Goal: Task Accomplishment & Management: Use online tool/utility

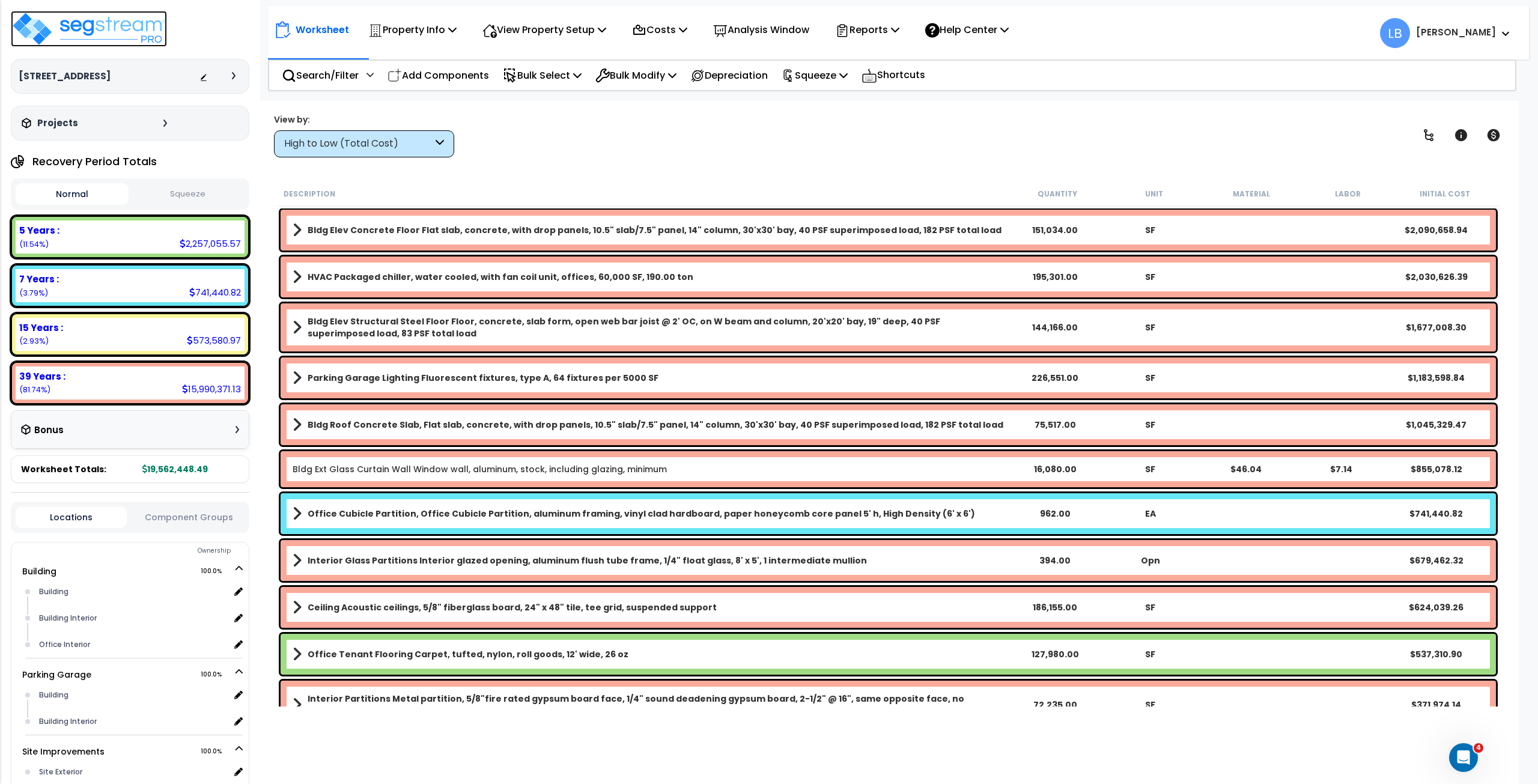
click at [138, 29] on img at bounding box center [89, 29] width 157 height 36
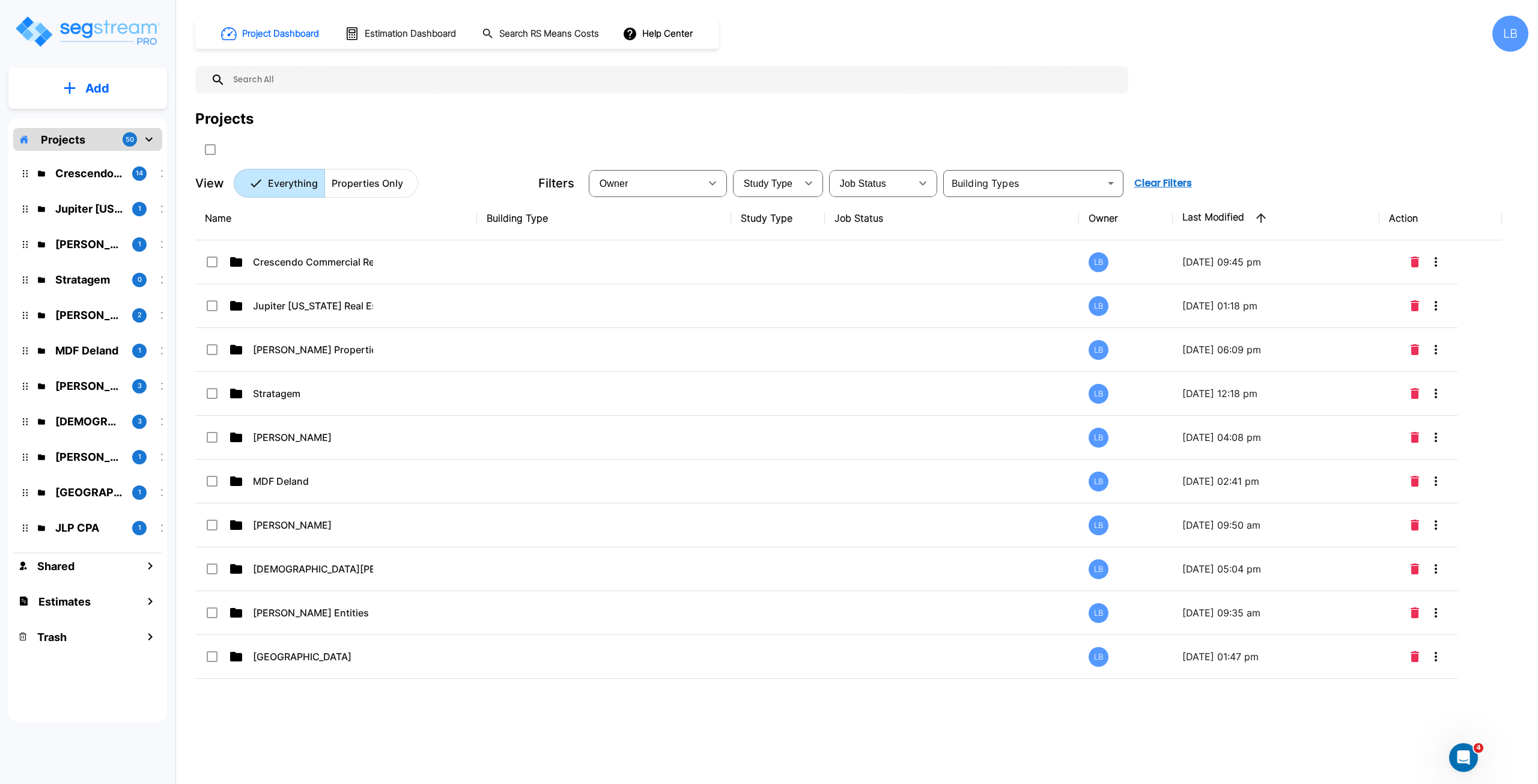
click at [375, 182] on p "Properties Only" at bounding box center [368, 184] width 72 height 15
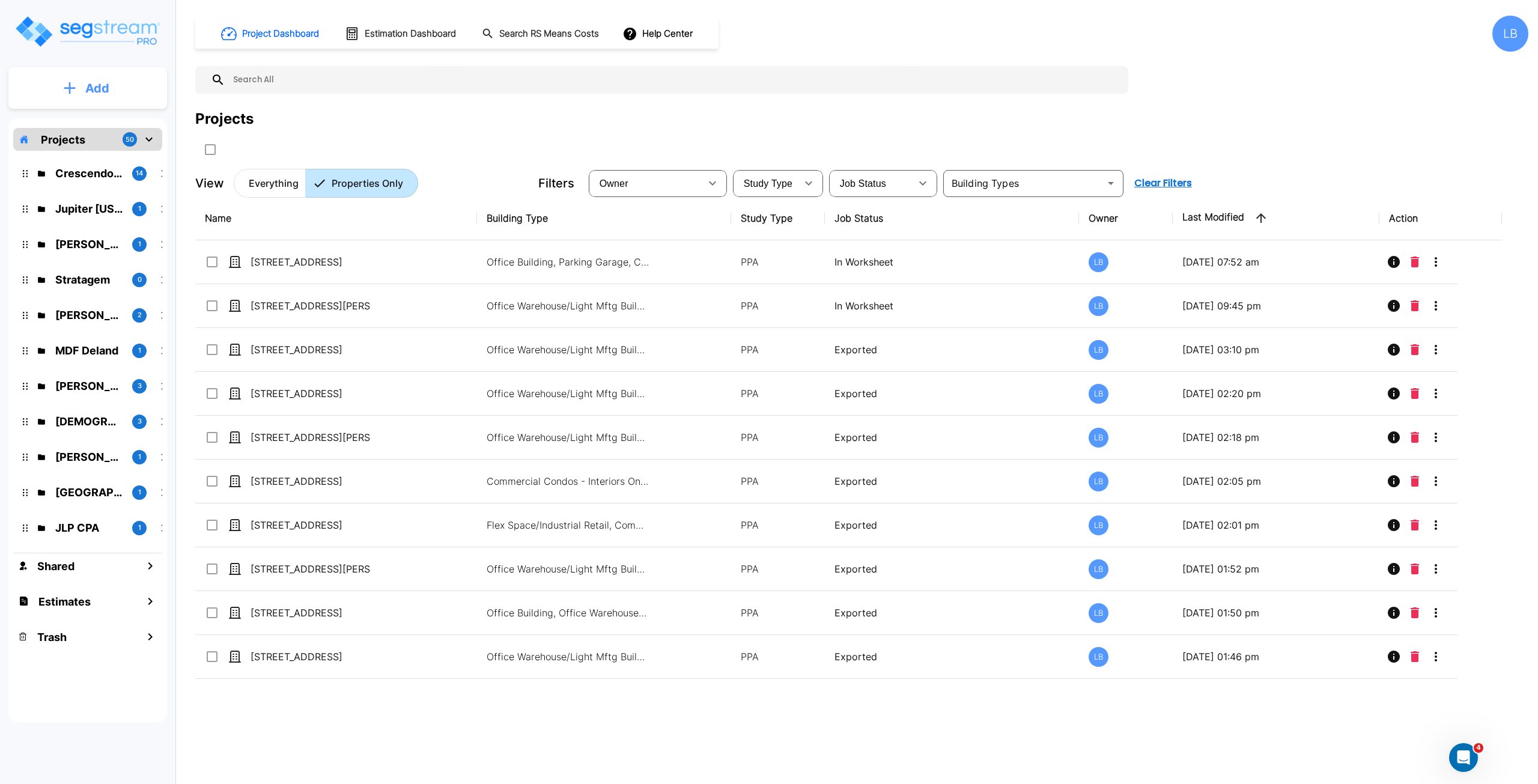
click at [94, 83] on p "Add" at bounding box center [97, 88] width 24 height 18
click at [102, 154] on p "Add Property" at bounding box center [95, 156] width 61 height 15
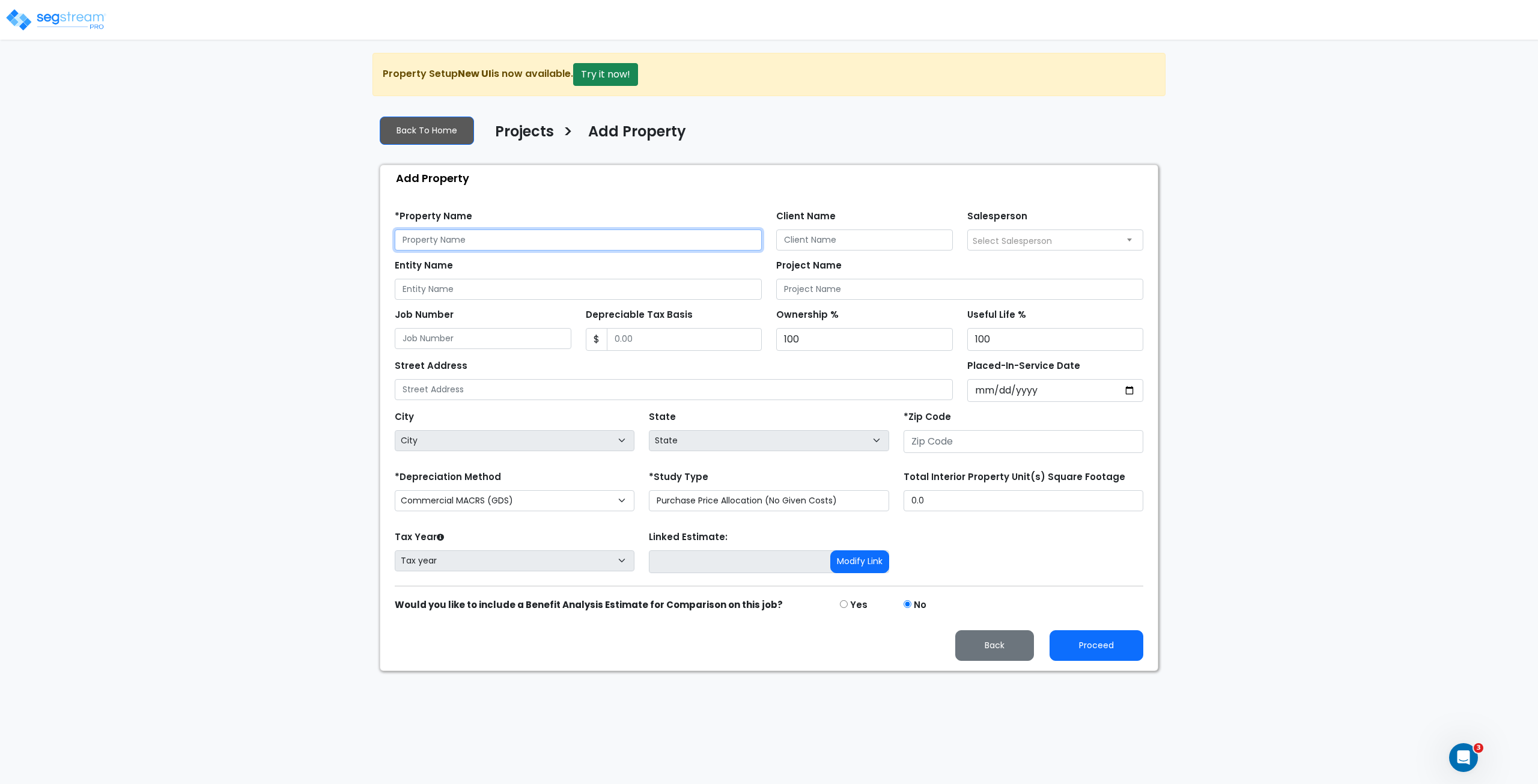
click at [440, 240] on input "text" at bounding box center [578, 240] width 367 height 21
